Goal: Information Seeking & Learning: Learn about a topic

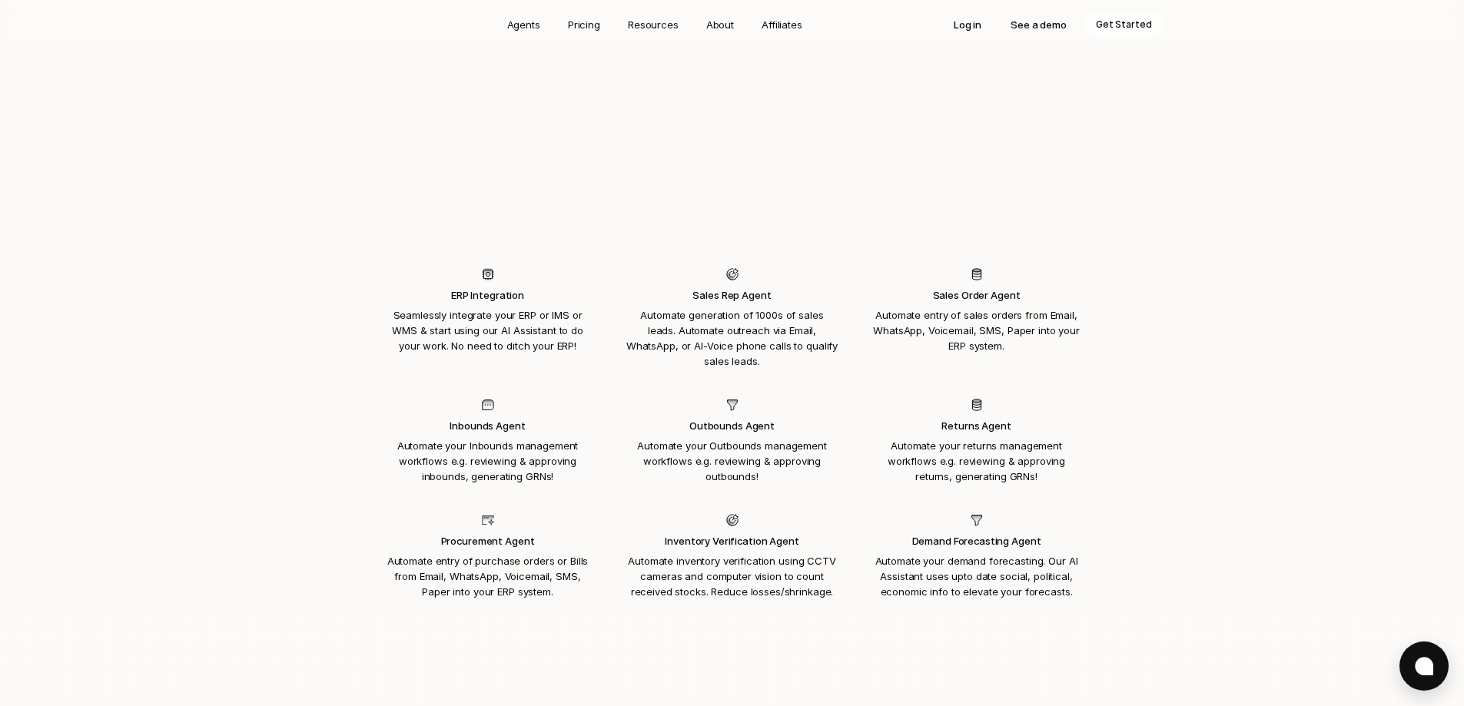
scroll to position [1537, 0]
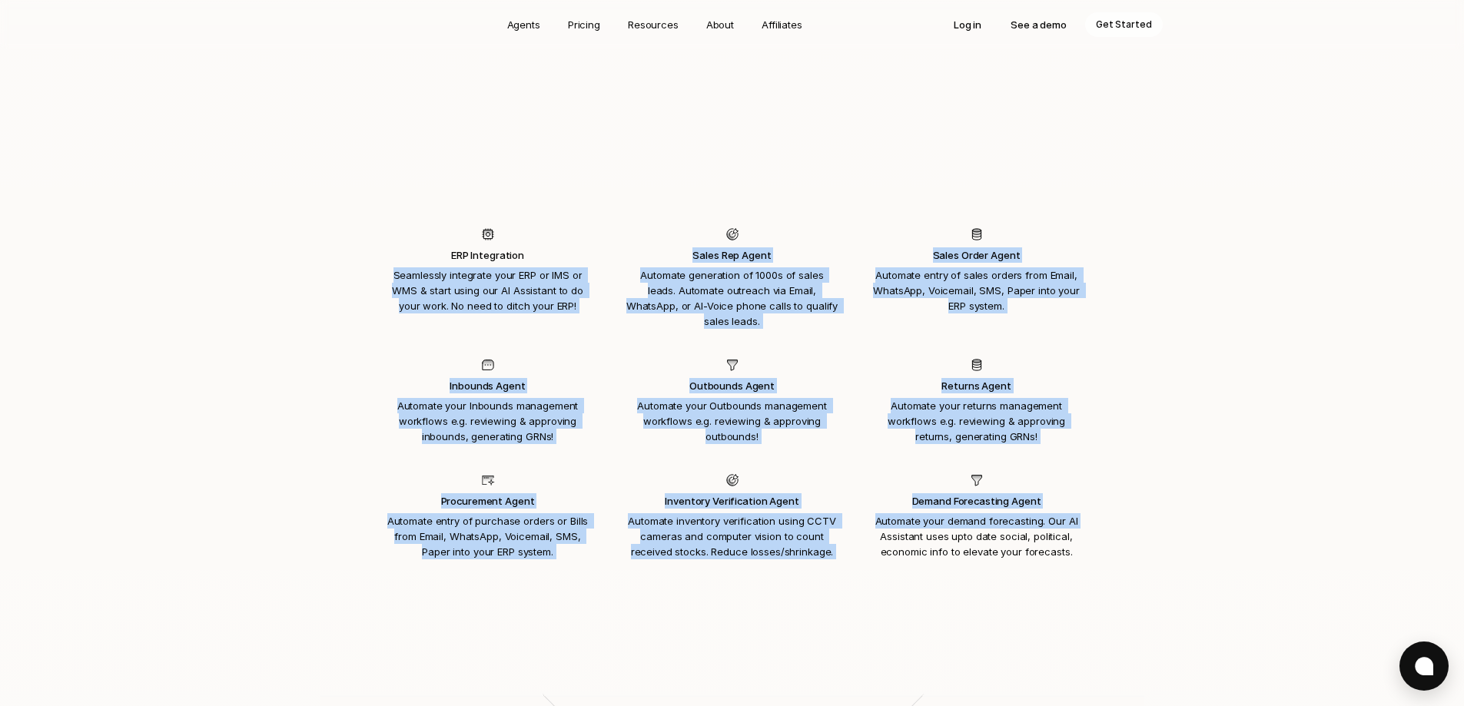
drag, startPoint x: 1105, startPoint y: 479, endPoint x: 377, endPoint y: 235, distance: 768.4
click at [377, 235] on div "ERP Integration Seamlessly integrate your ERP or IMS or WMS & start using our A…" at bounding box center [732, 188] width 824 height 764
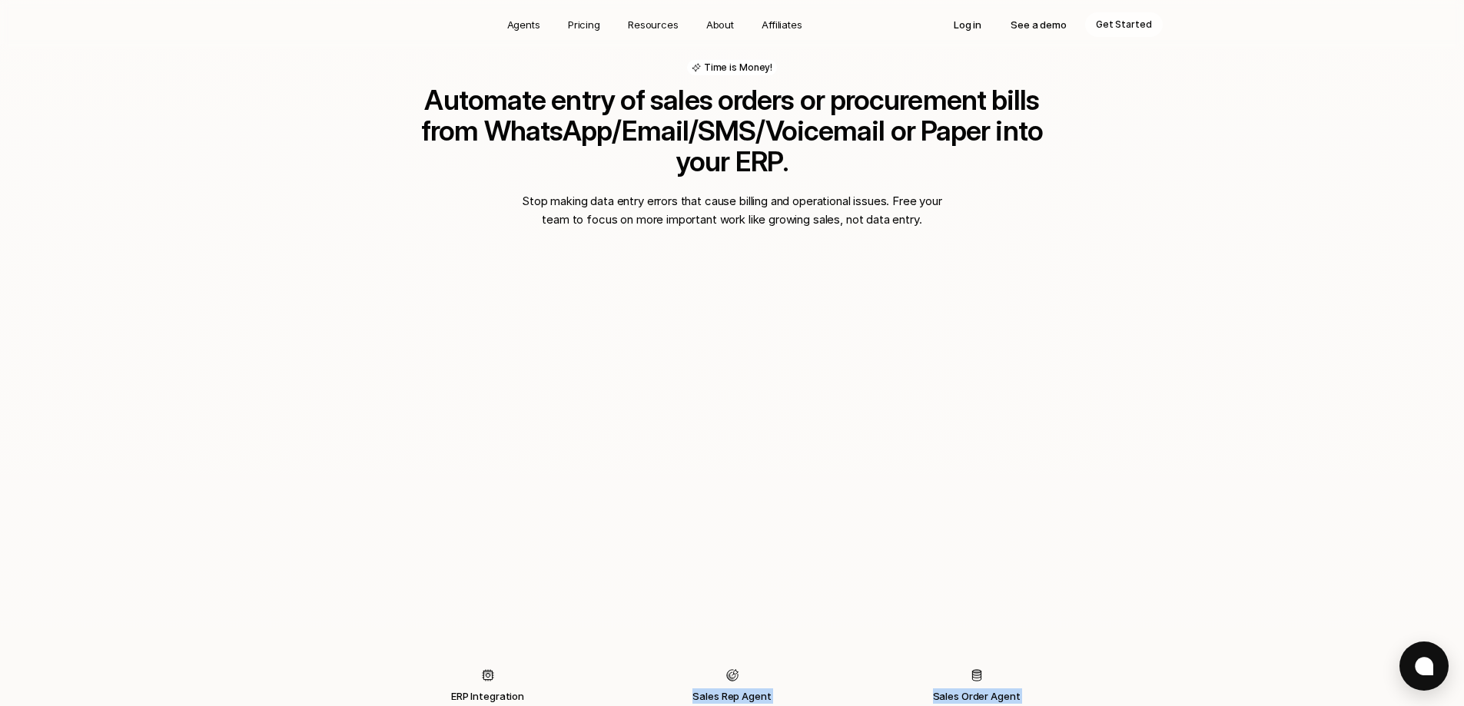
scroll to position [1076, 0]
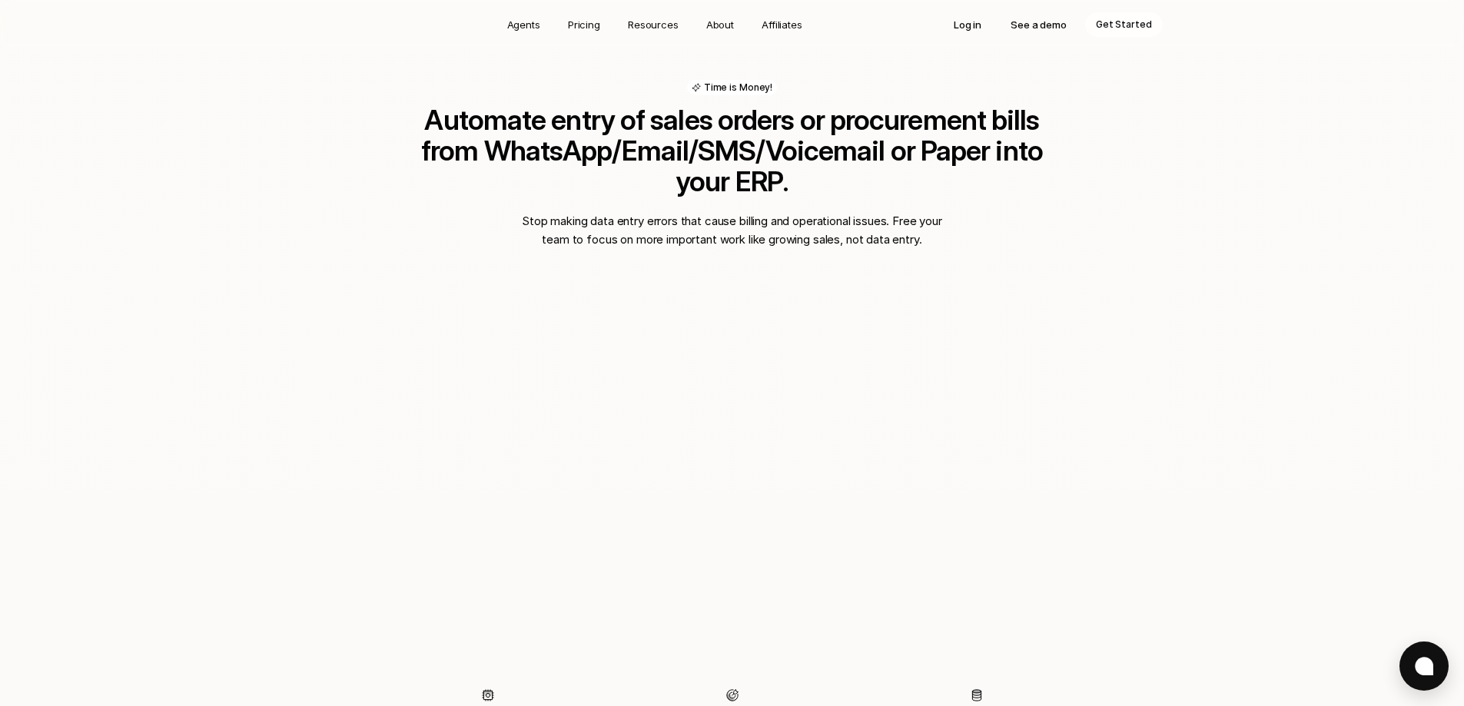
drag, startPoint x: 1294, startPoint y: 215, endPoint x: 1275, endPoint y: 215, distance: 19.2
click at [1289, 216] on div "Time is Money! Automate entry of sales orders or procurement bills from WhatsAp…" at bounding box center [732, 494] width 1464 height 1074
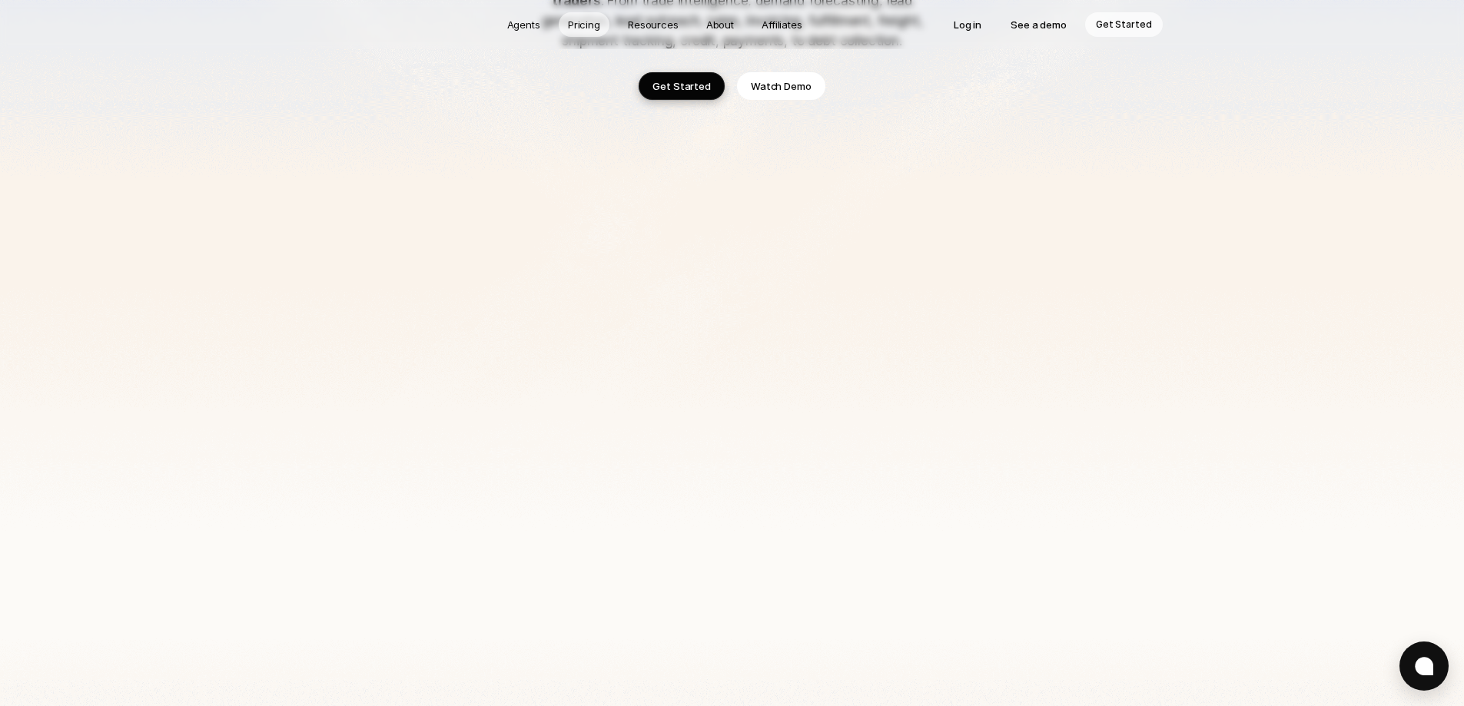
click at [591, 31] on p "Pricing" at bounding box center [584, 24] width 32 height 15
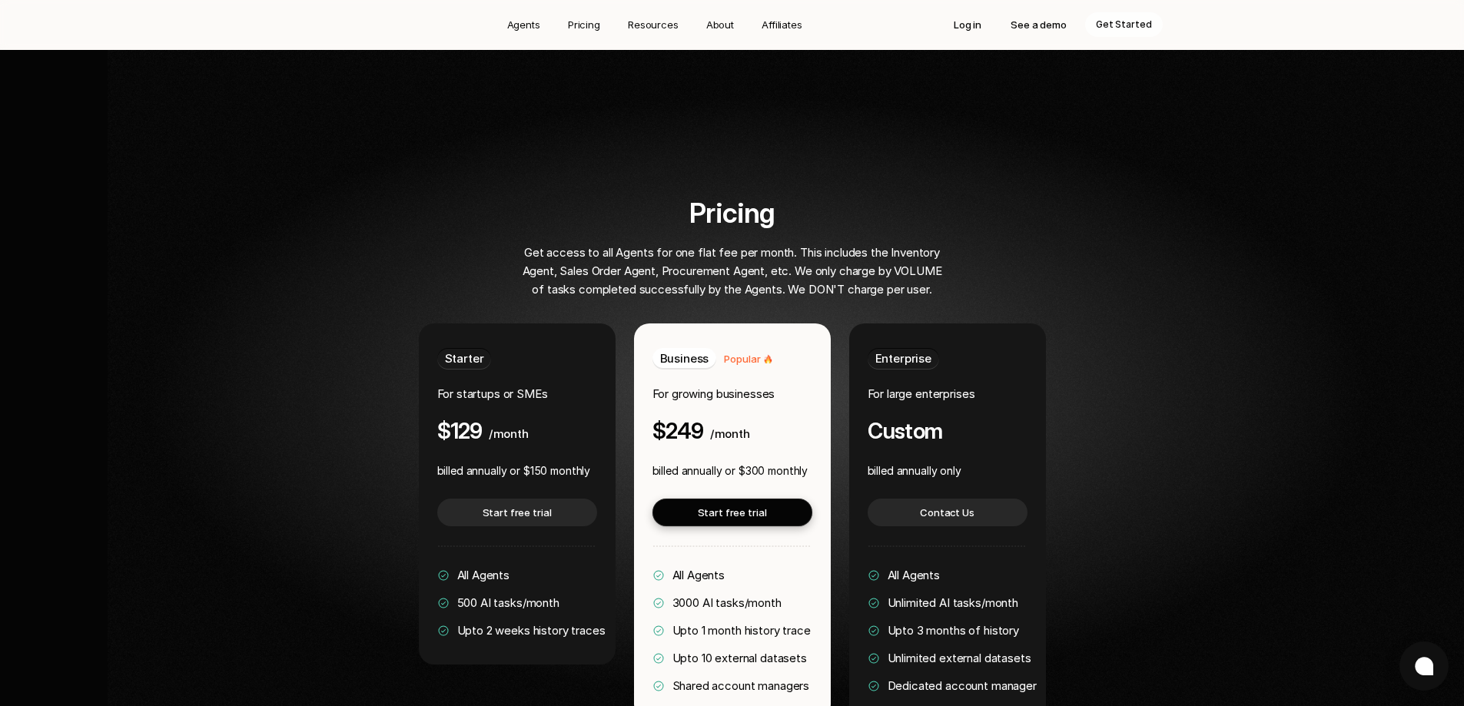
scroll to position [2788, 0]
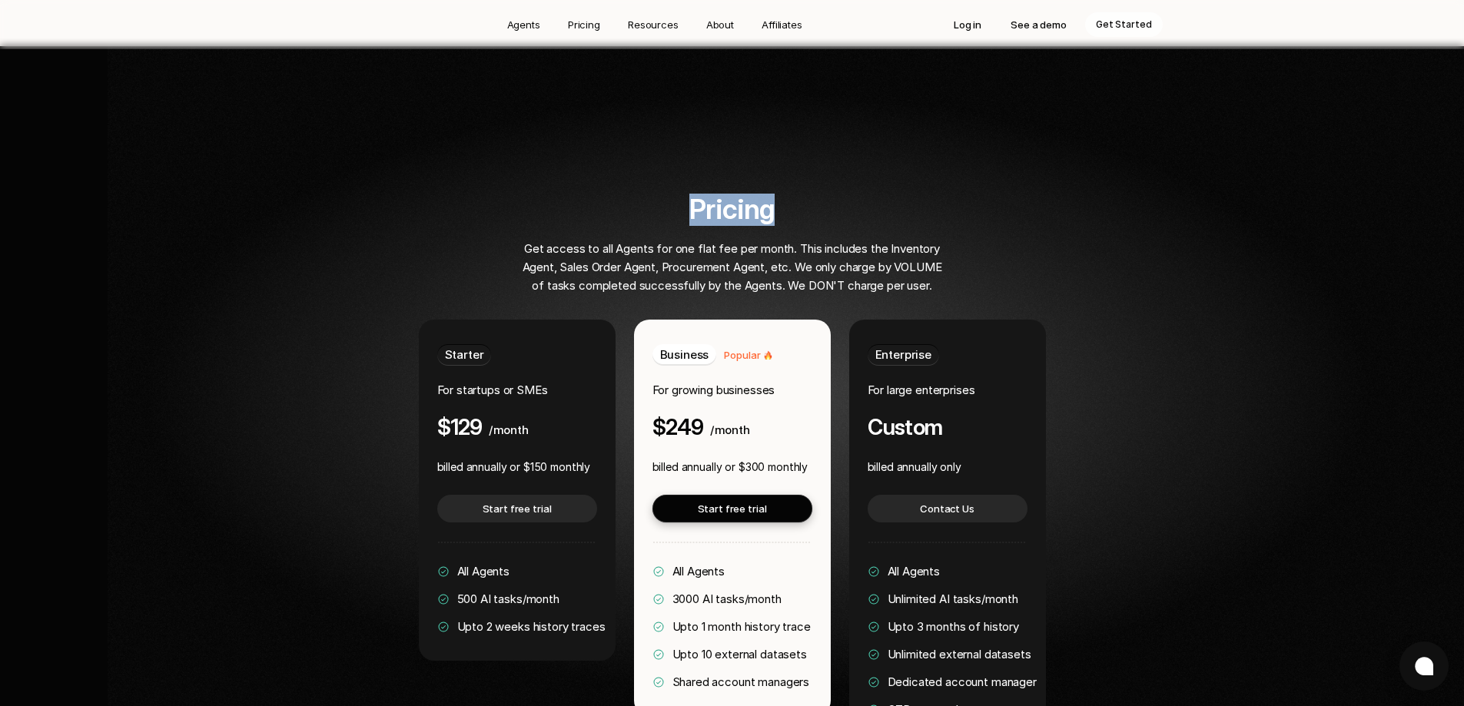
drag, startPoint x: 604, startPoint y: 176, endPoint x: 801, endPoint y: 179, distance: 197.5
click at [801, 194] on div "Pricing Get access to all Agents for one flat fee per month. This includes the …" at bounding box center [732, 244] width 676 height 101
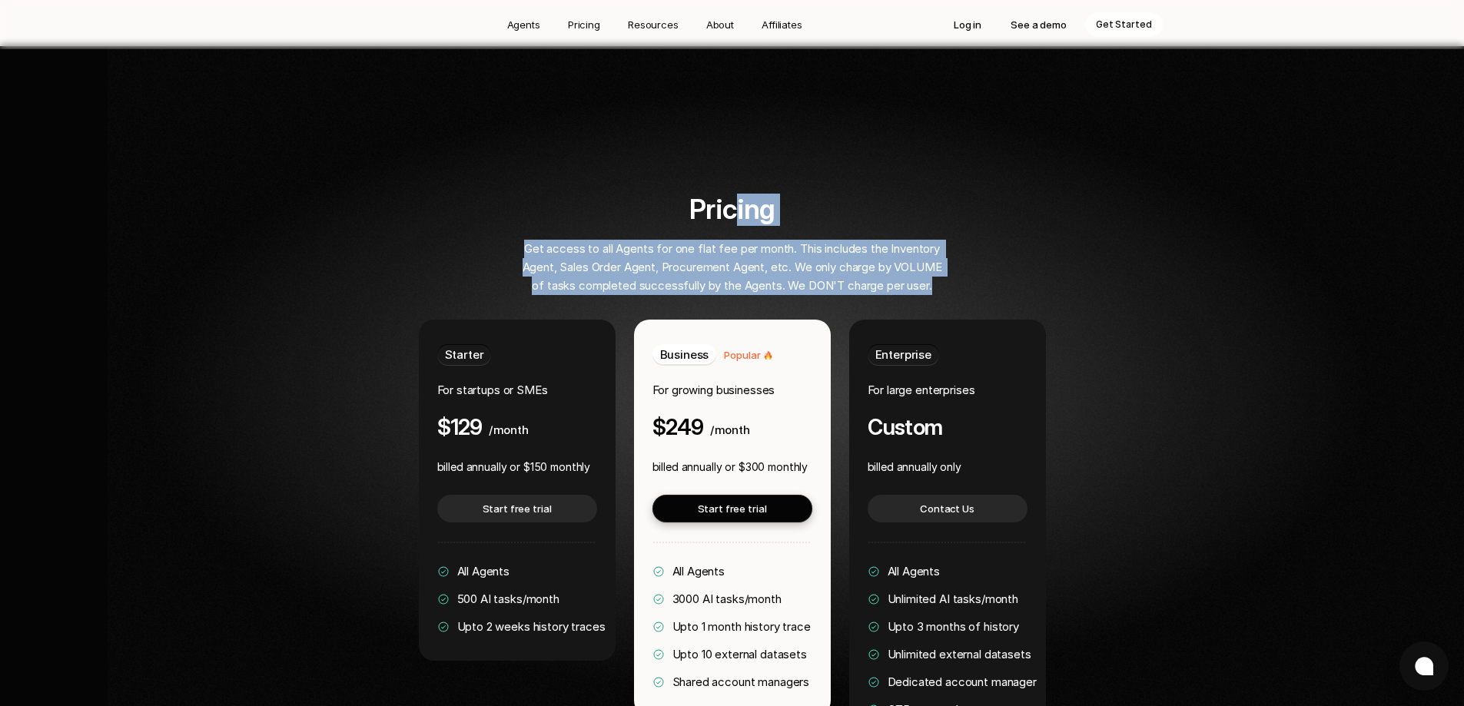
drag, startPoint x: 941, startPoint y: 237, endPoint x: 733, endPoint y: 148, distance: 226.1
click at [733, 194] on div "Pricing Get access to all Agents for one flat fee per month. This includes the …" at bounding box center [732, 244] width 676 height 101
click at [732, 194] on h2 "Pricing" at bounding box center [732, 209] width 676 height 31
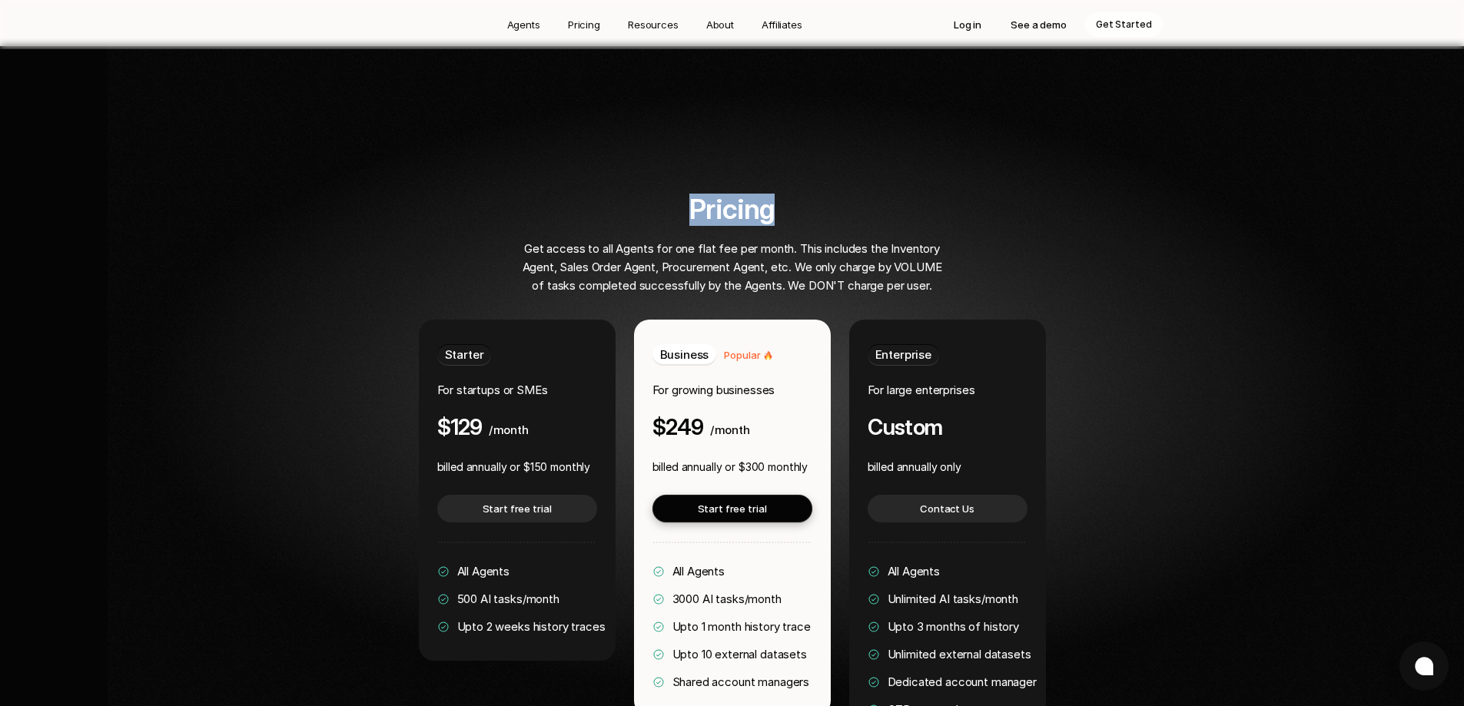
click at [732, 194] on h2 "Pricing" at bounding box center [732, 209] width 676 height 31
click at [755, 240] on p "Get access to all Agents for one flat fee per month. This includes the Inventor…" at bounding box center [732, 267] width 430 height 55
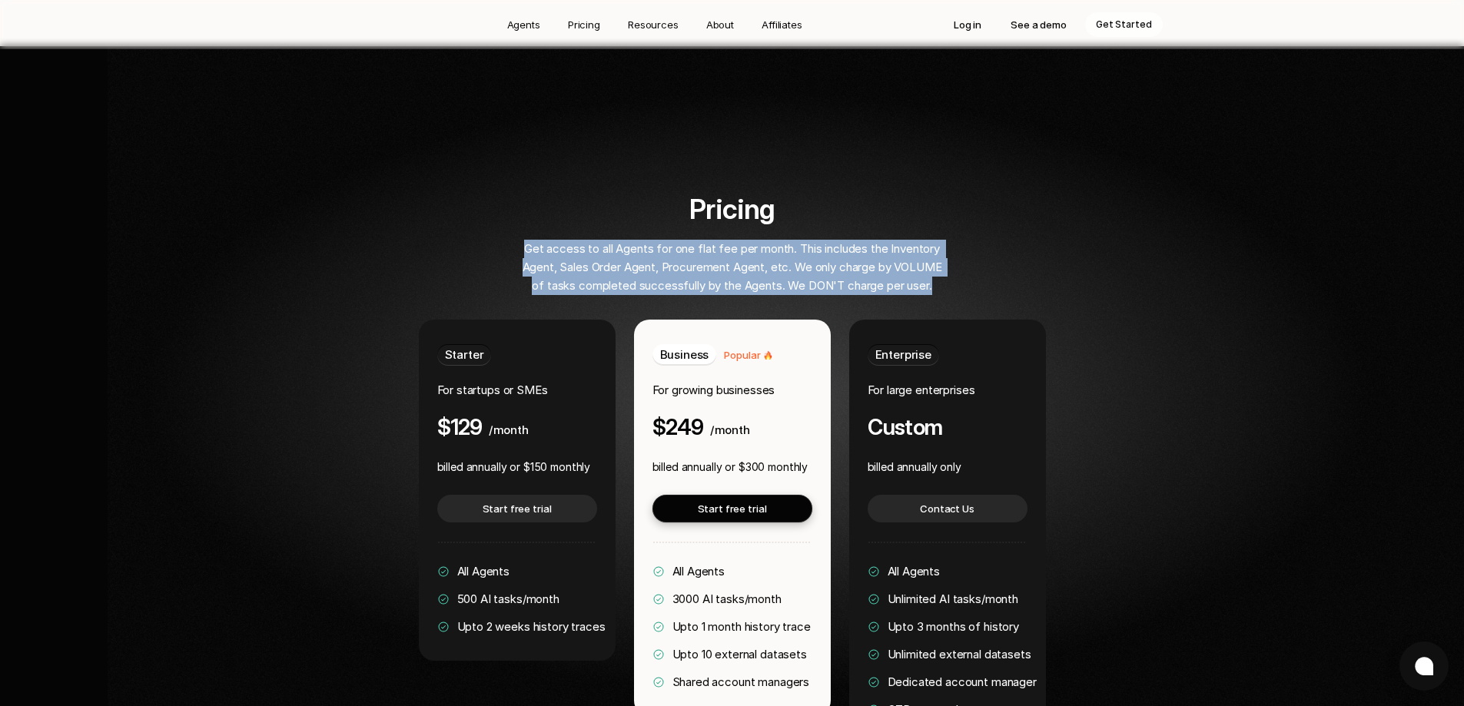
click at [755, 240] on p "Get access to all Agents for one flat fee per month. This includes the Inventor…" at bounding box center [732, 267] width 430 height 55
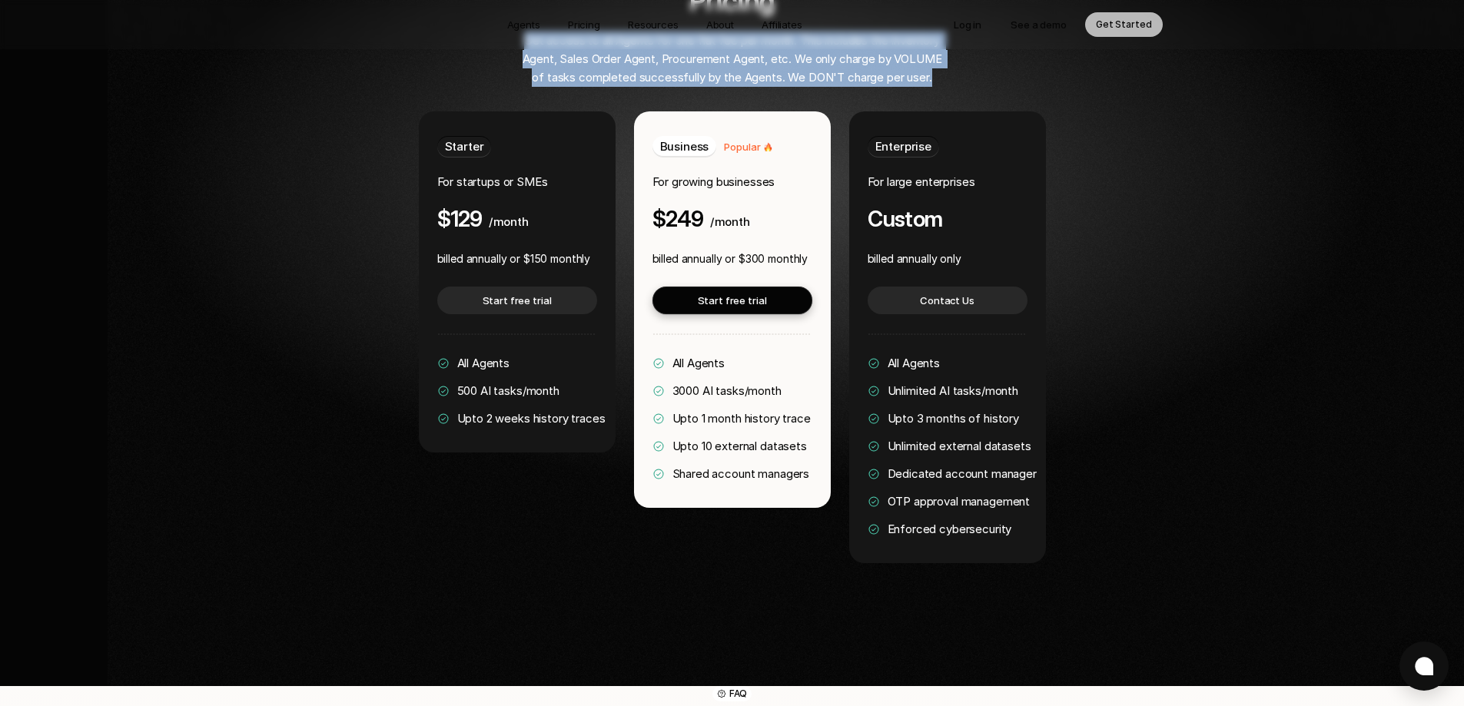
scroll to position [3018, 0]
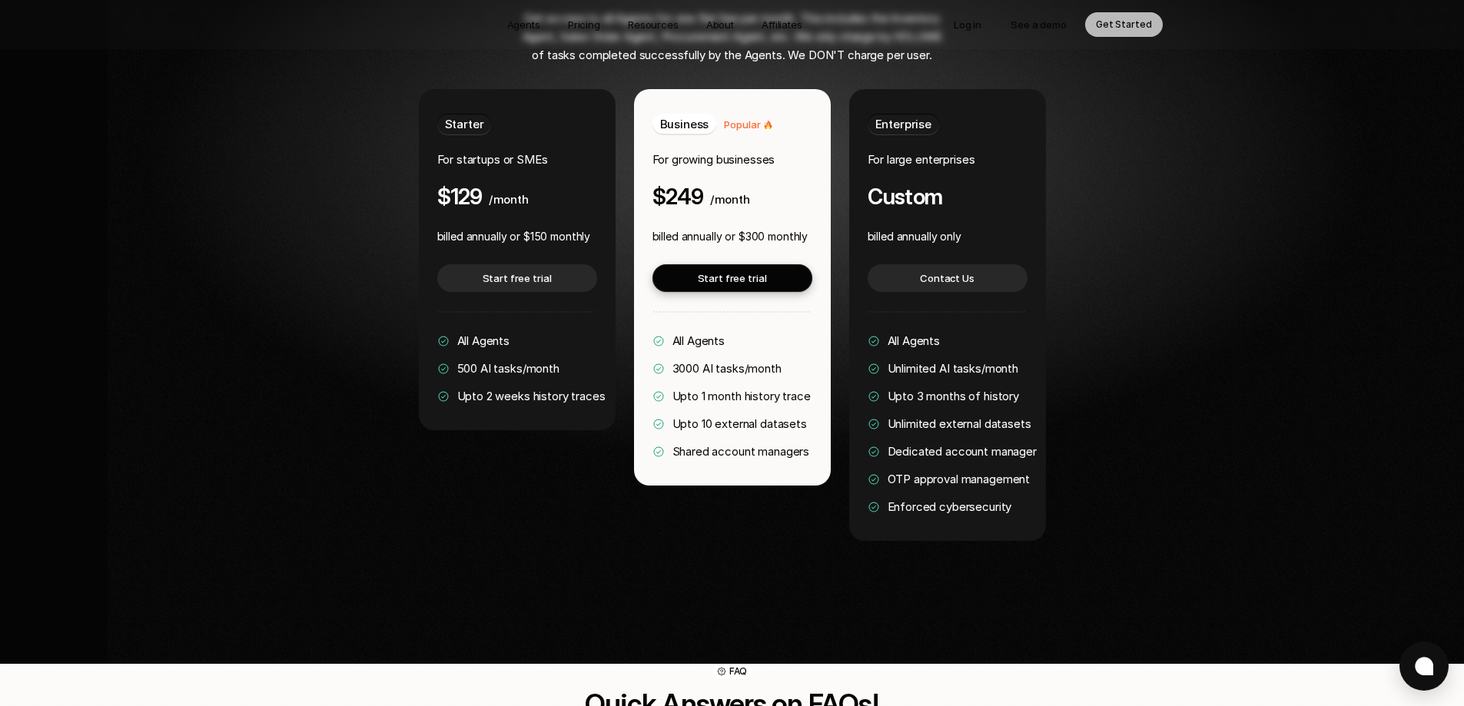
click at [898, 333] on span "All Agents" at bounding box center [914, 340] width 53 height 15
click at [954, 361] on span "Unlimited AI tasks/month" at bounding box center [953, 368] width 131 height 15
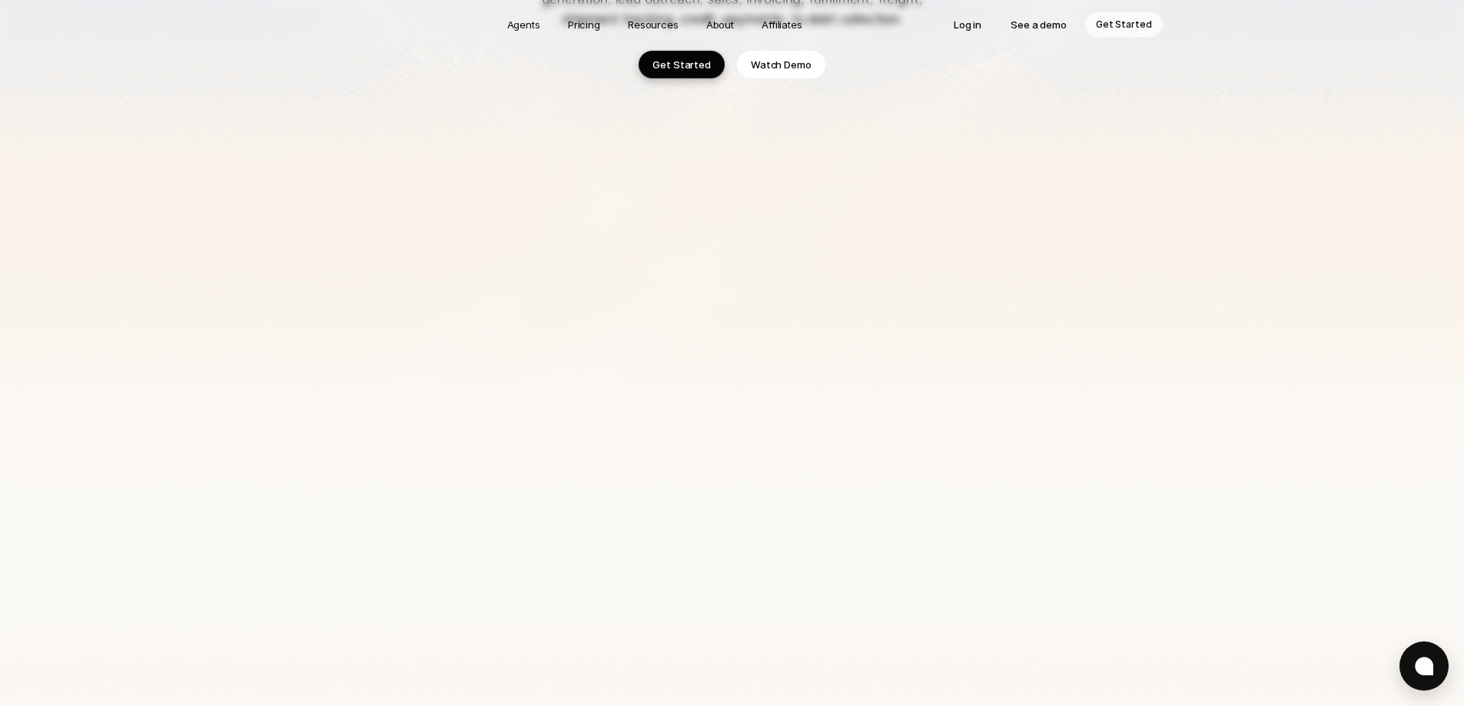
scroll to position [0, 0]
